Goal: Find contact information: Find contact information

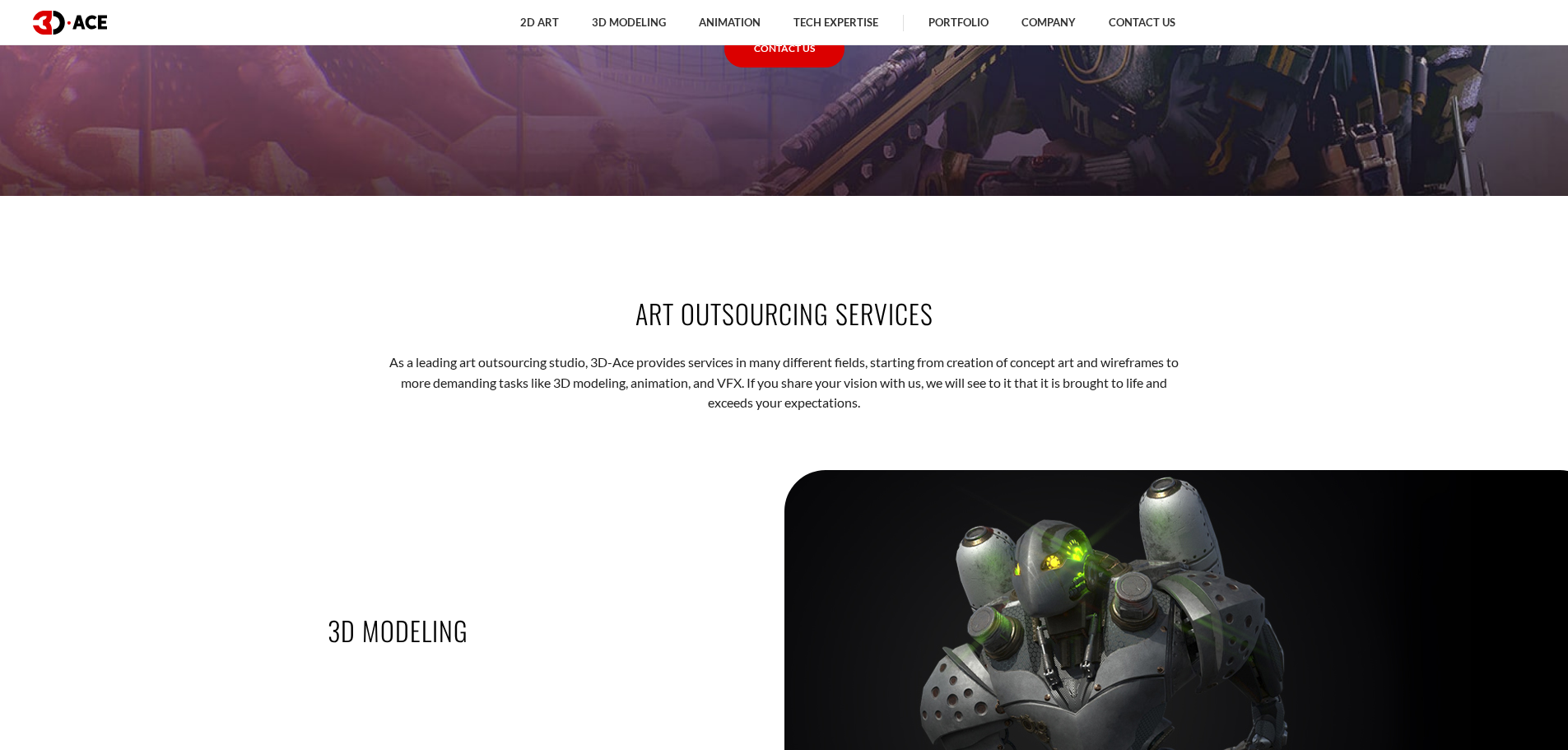
scroll to position [2224, 0]
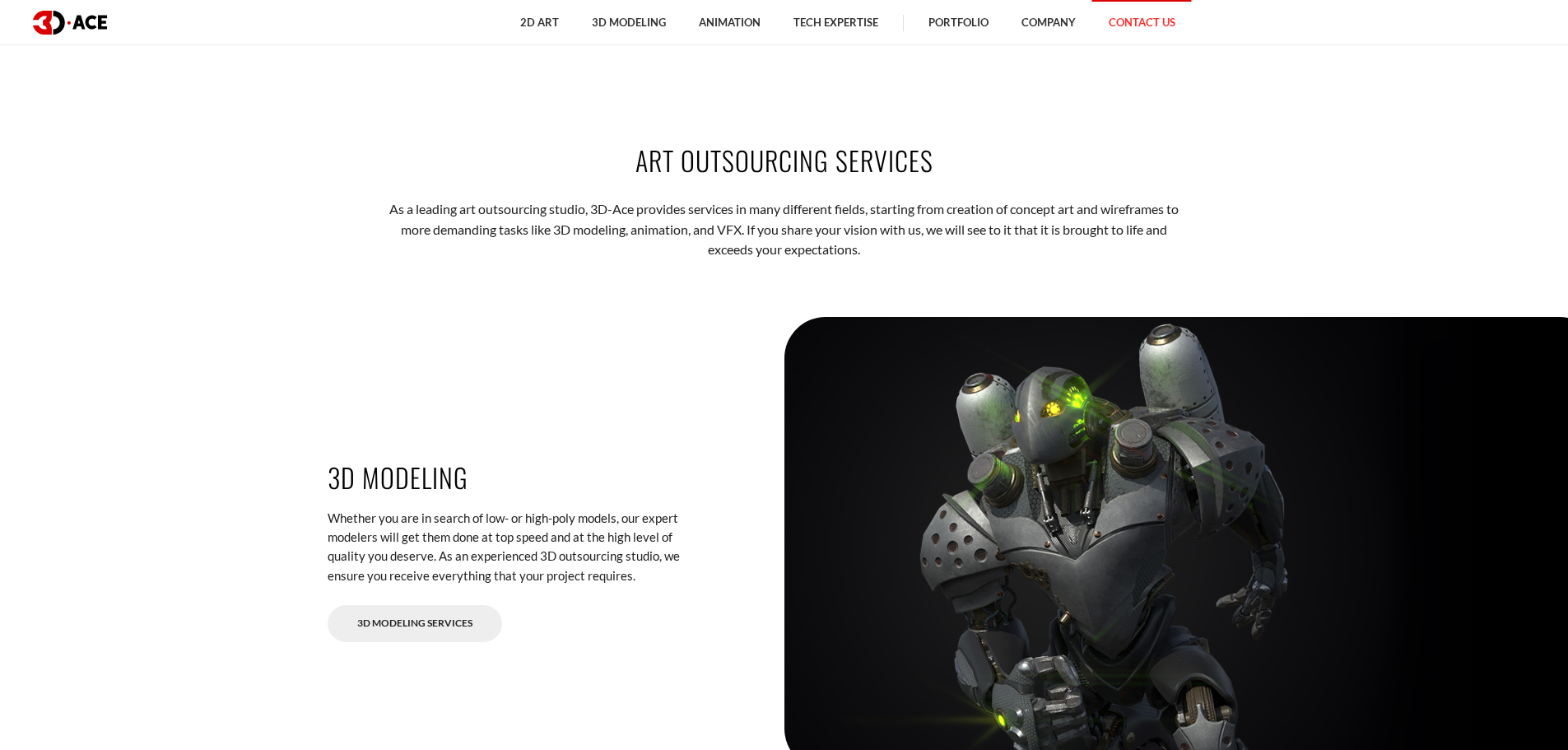
click at [1124, 20] on link "Contact Us" at bounding box center [1142, 22] width 99 height 46
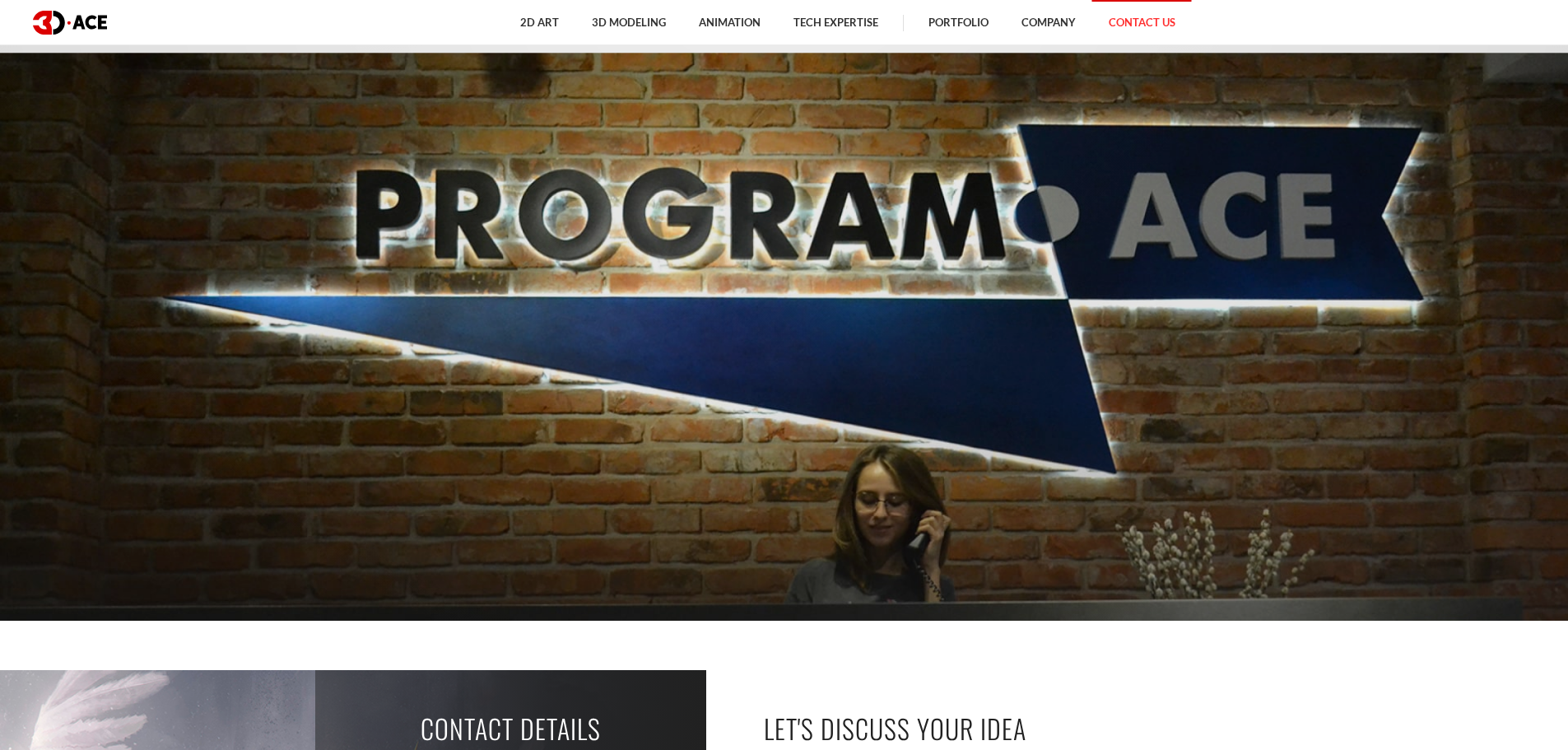
scroll to position [494, 0]
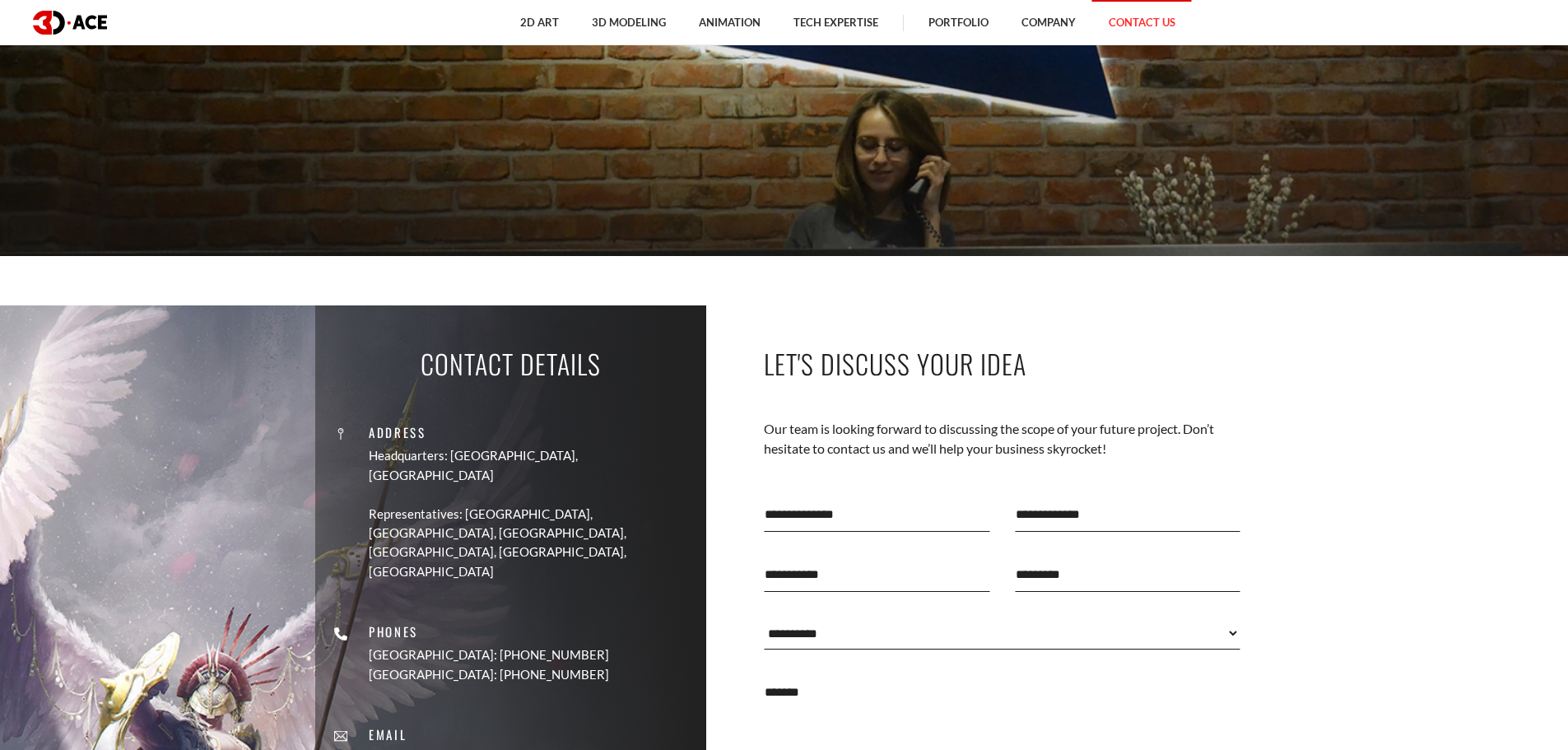
click at [702, 468] on div "Contact Details Address Headquarters: [GEOGRAPHIC_DATA], Cyprus Representatives…" at bounding box center [510, 642] width 391 height 673
click at [730, 446] on div "**********" at bounding box center [979, 642] width 547 height 673
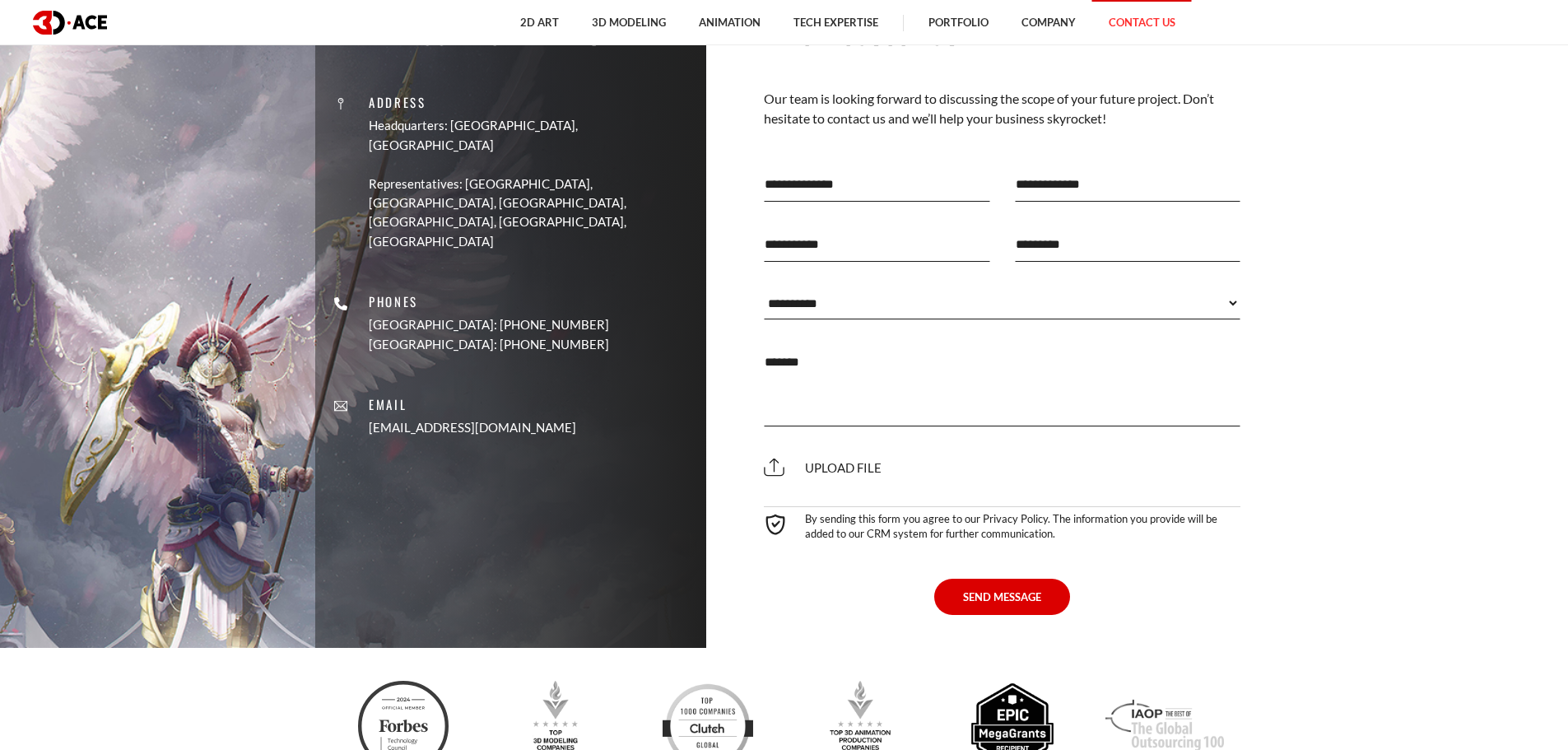
scroll to position [823, 0]
click at [1418, 289] on section "Contact Details Address Headquarters: [GEOGRAPHIC_DATA], Cyprus Representatives…" at bounding box center [784, 312] width 1568 height 673
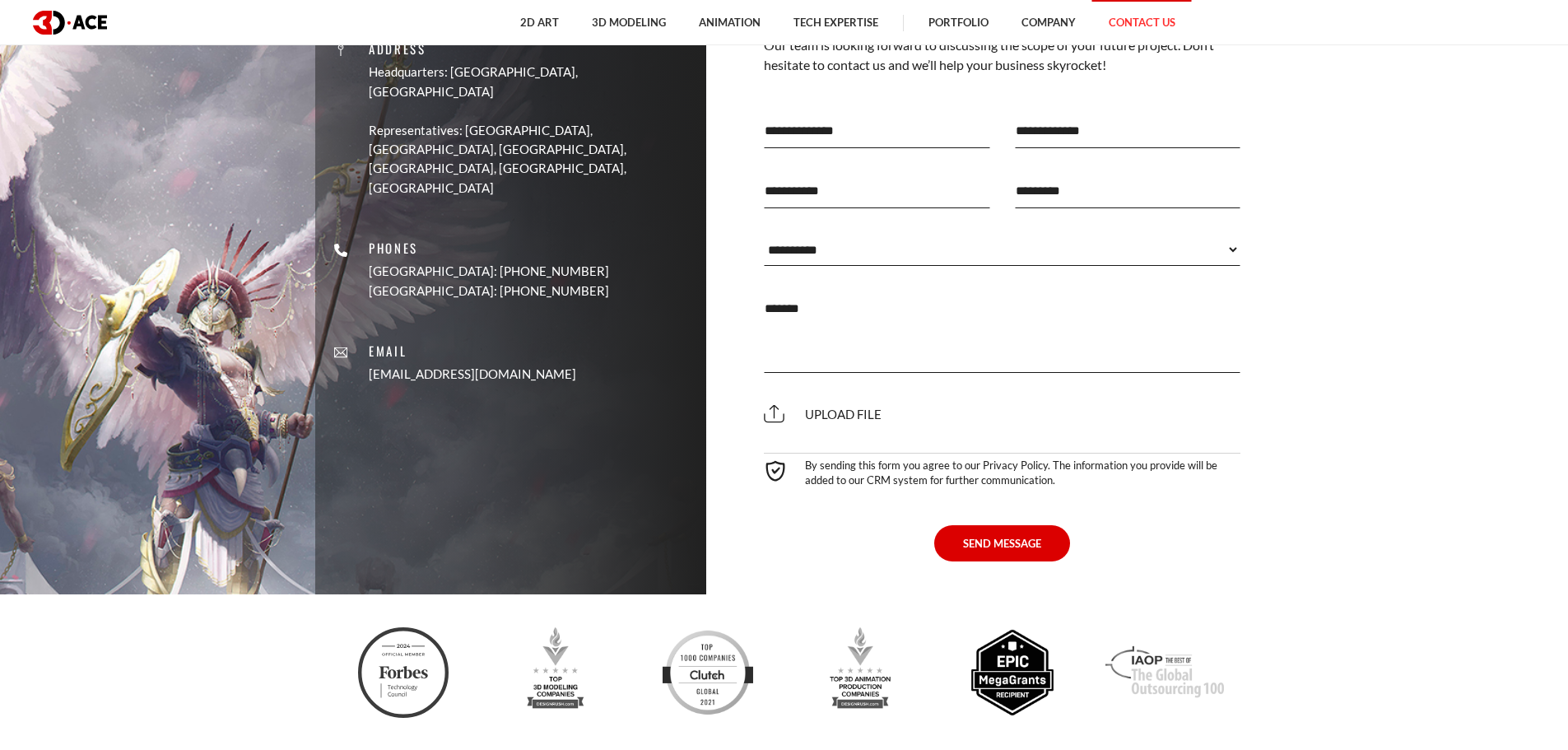
scroll to position [989, 0]
